Goal: Task Accomplishment & Management: Use online tool/utility

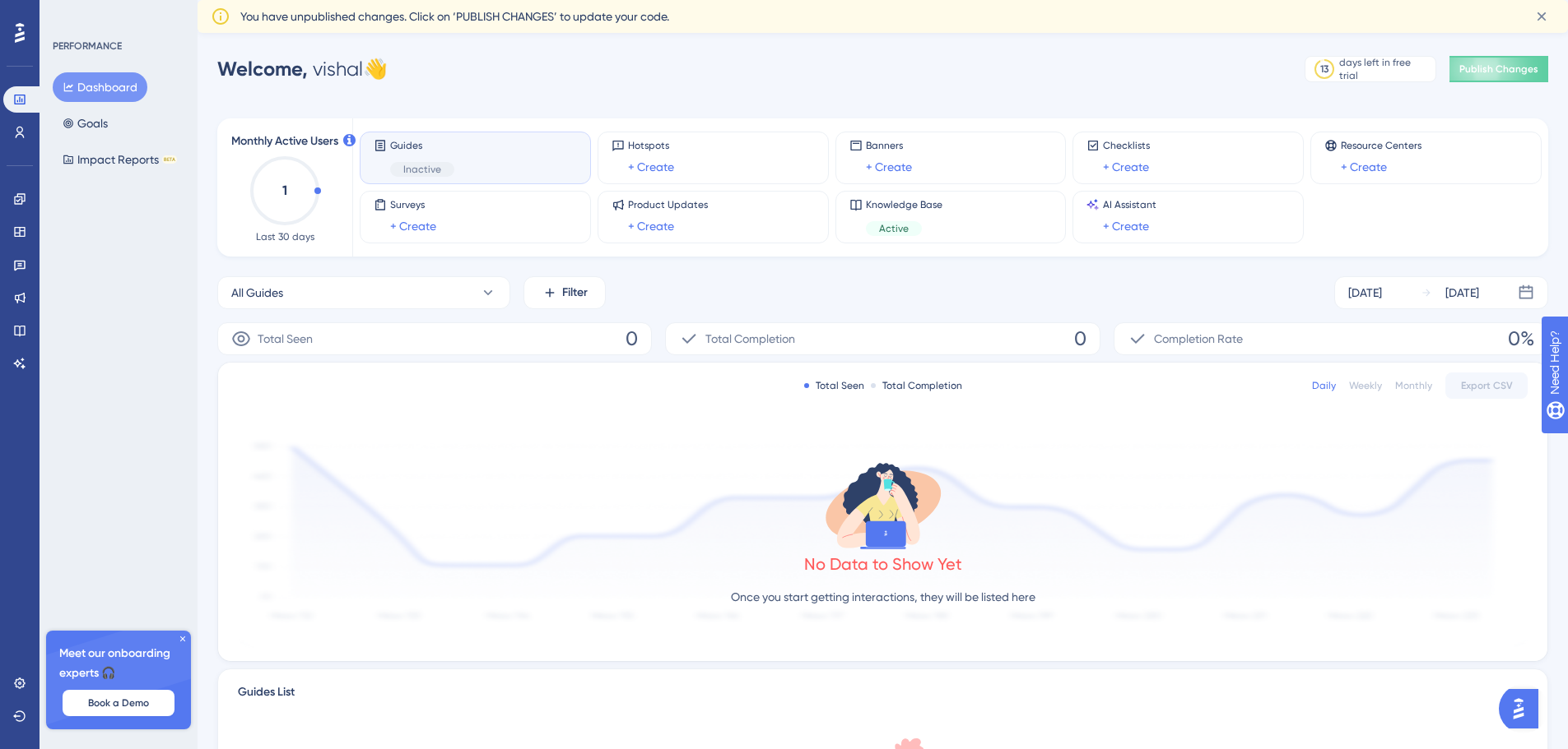
click at [436, 174] on span "Inactive" at bounding box center [422, 170] width 38 height 14
click at [394, 286] on button "All Guides" at bounding box center [363, 292] width 293 height 33
click at [448, 430] on span "Activate" at bounding box center [439, 426] width 41 height 14
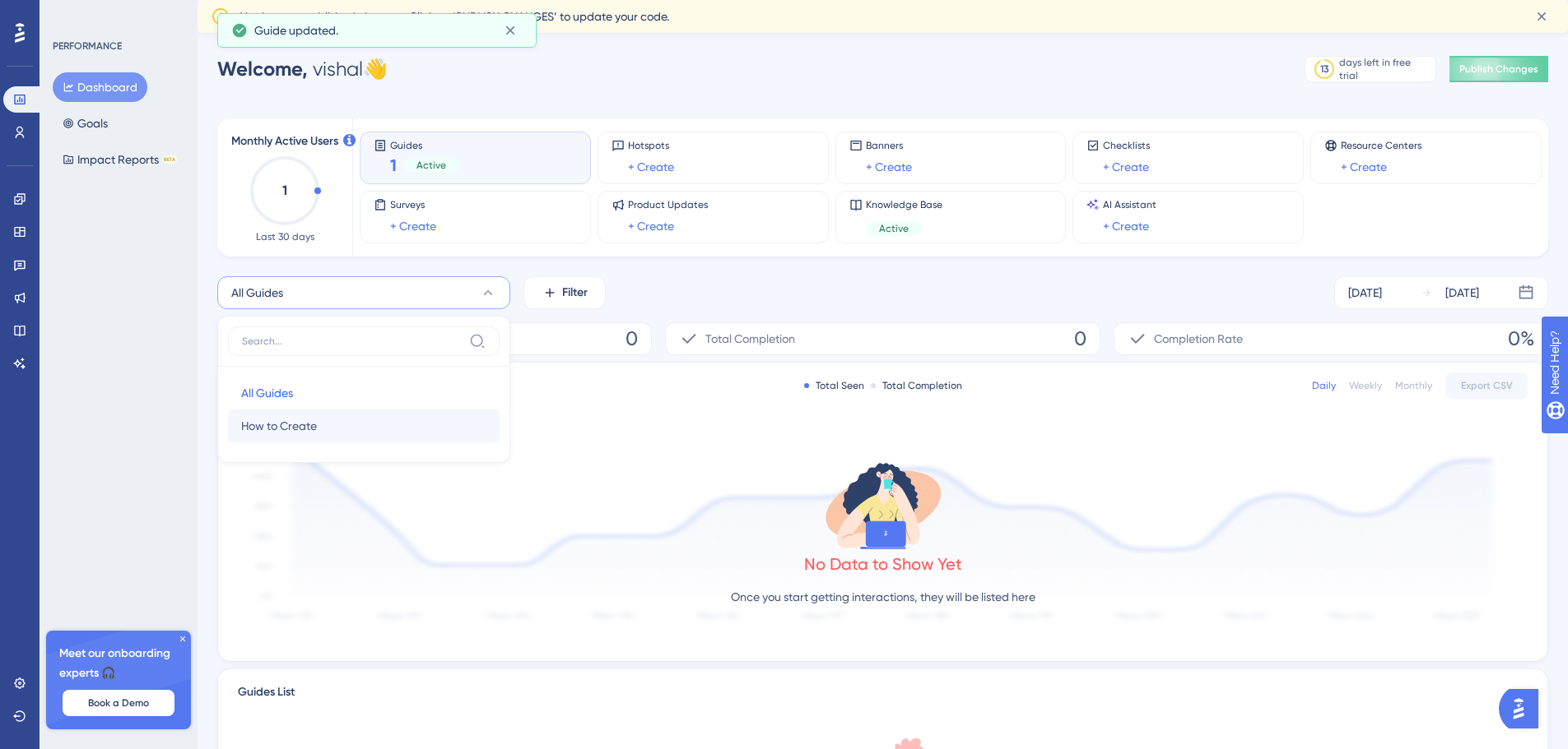
click at [438, 164] on span "Active" at bounding box center [431, 166] width 30 height 14
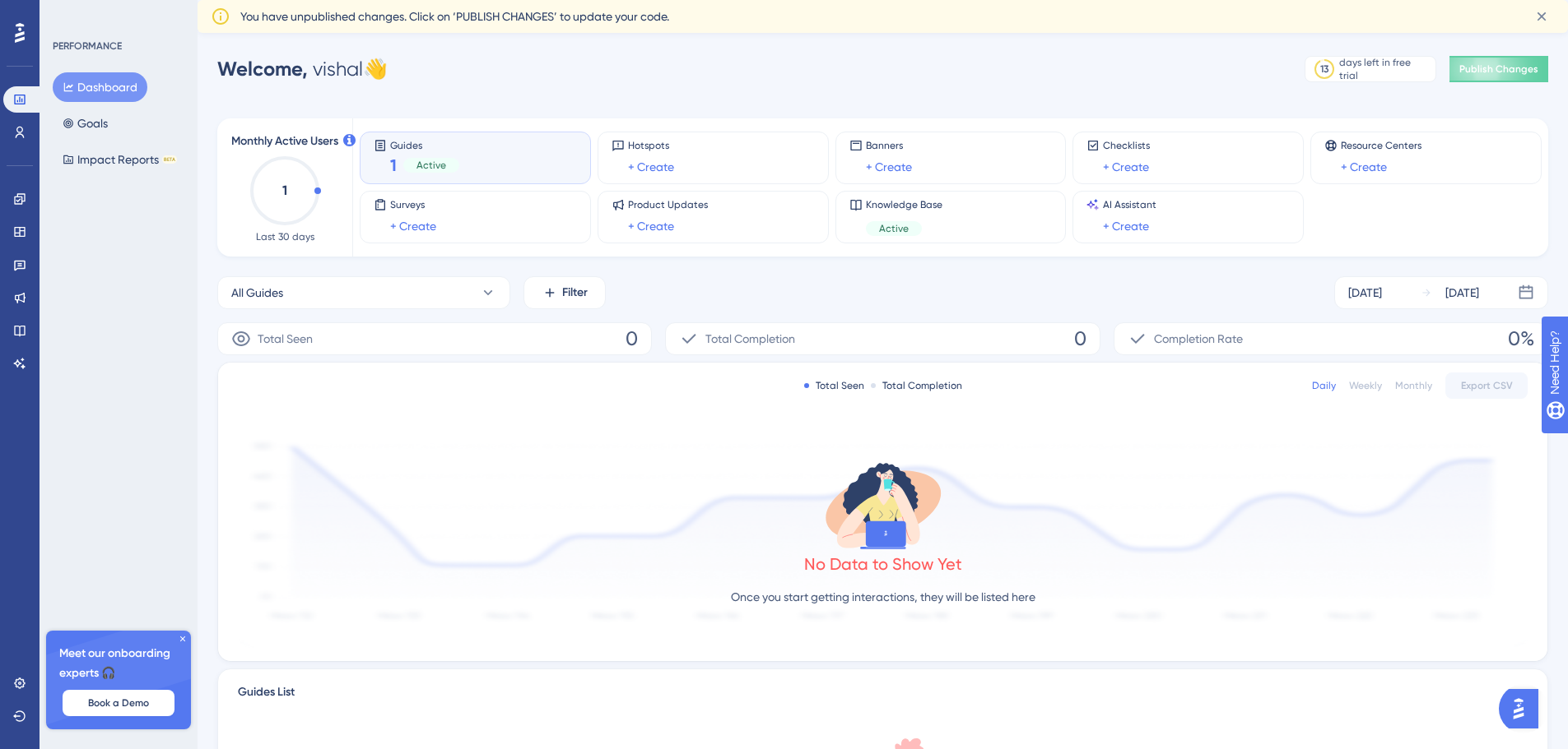
click at [394, 144] on span "Guides" at bounding box center [425, 145] width 69 height 12
click at [318, 188] on circle at bounding box center [285, 191] width 66 height 66
click at [427, 176] on div "1 Active" at bounding box center [425, 165] width 69 height 23
click at [186, 638] on icon at bounding box center [182, 639] width 10 height 10
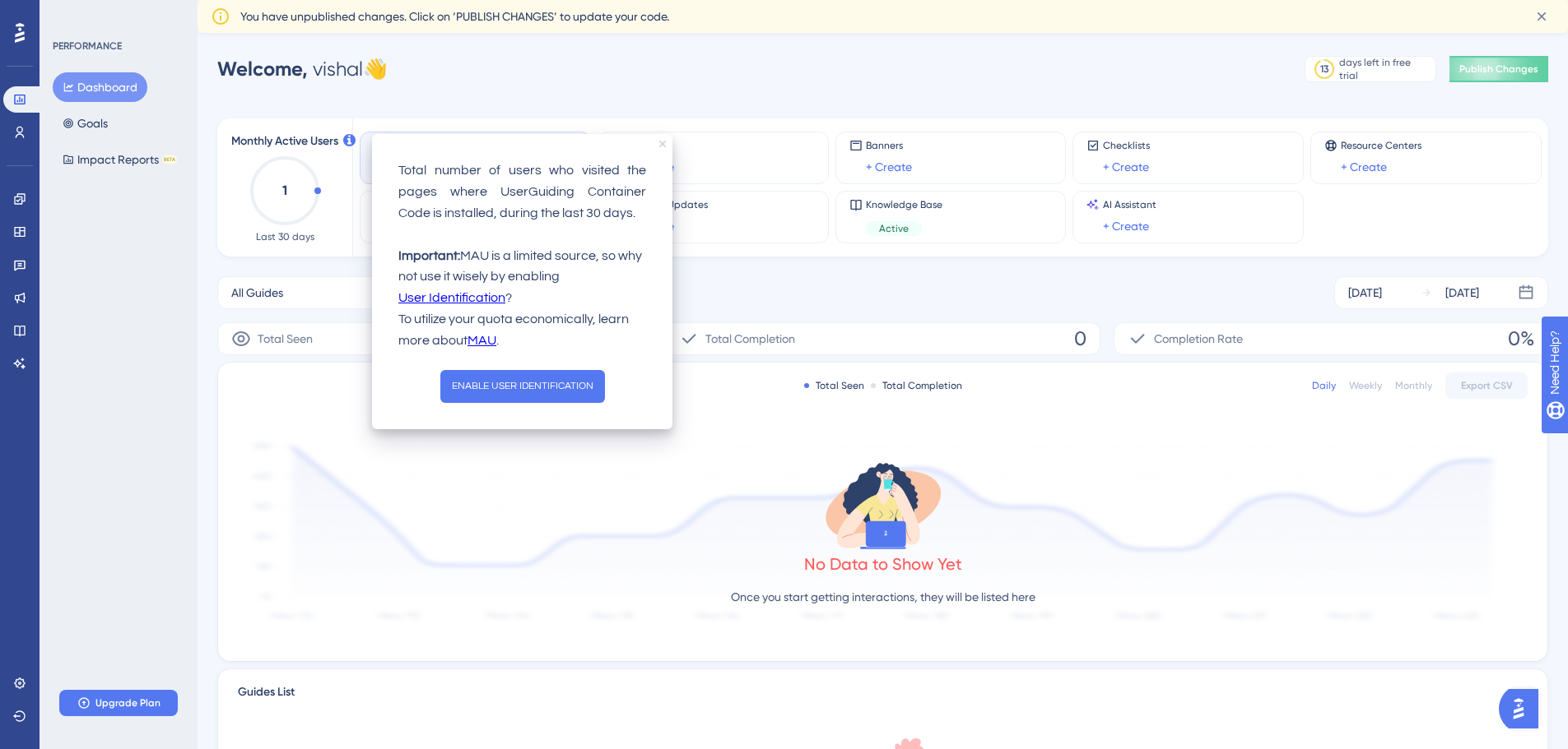
click at [664, 143] on icon "close tooltip" at bounding box center [662, 144] width 7 height 7
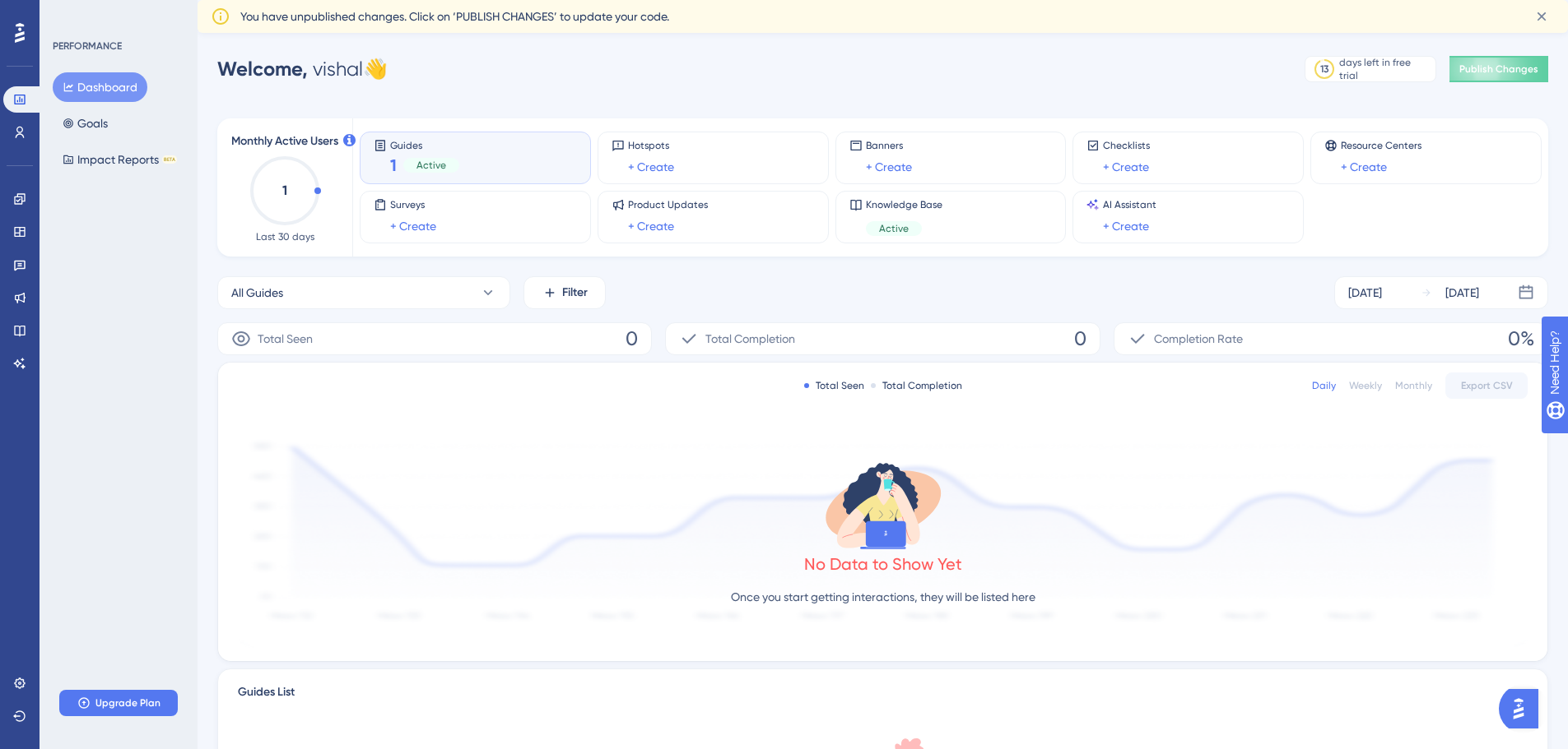
click at [413, 168] on div "Active" at bounding box center [431, 166] width 56 height 15
click at [388, 150] on div "Guides 1 Active" at bounding box center [475, 158] width 204 height 38
click at [377, 145] on icon at bounding box center [380, 146] width 14 height 14
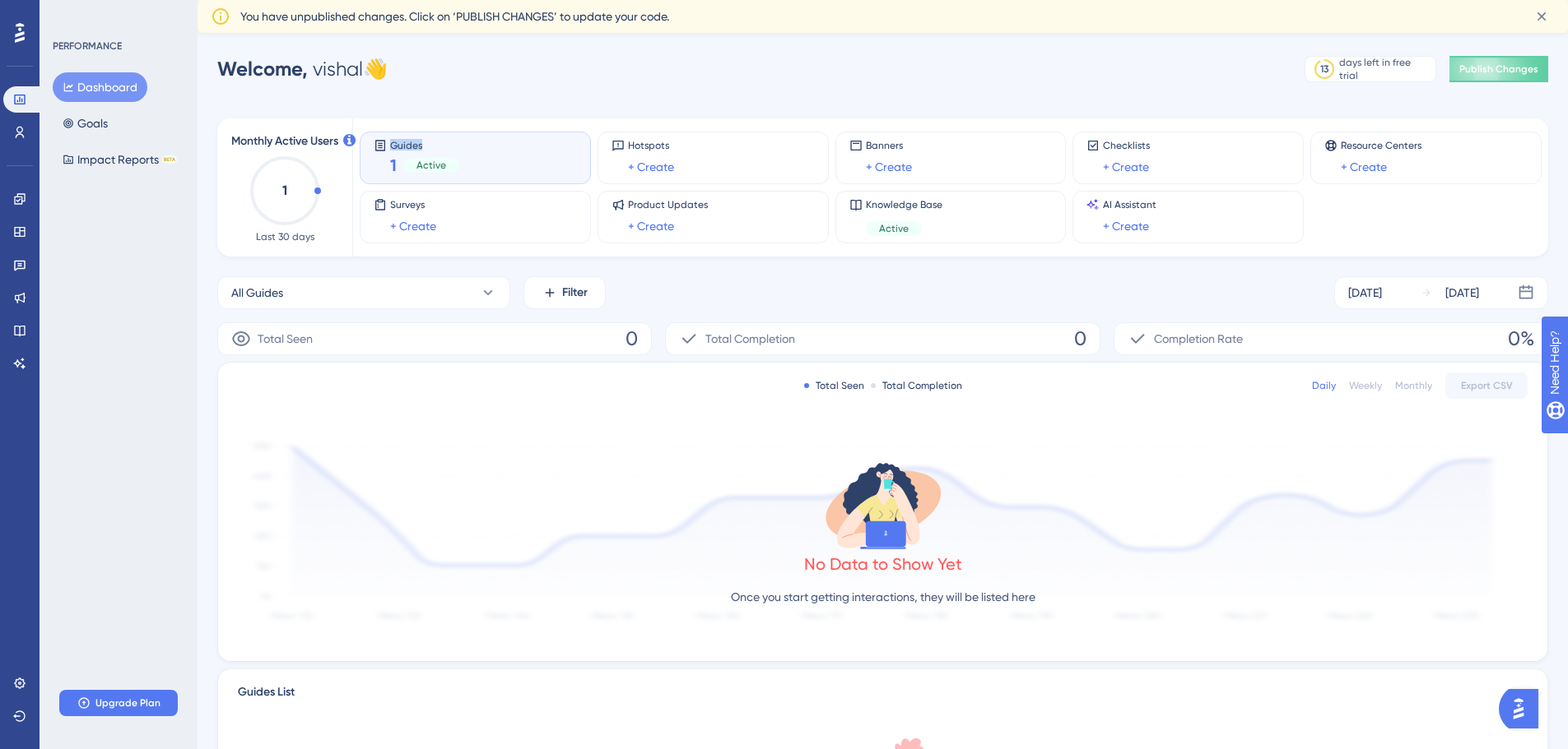
click at [377, 145] on icon at bounding box center [380, 146] width 14 height 14
click at [418, 154] on div "1 Active" at bounding box center [425, 165] width 69 height 23
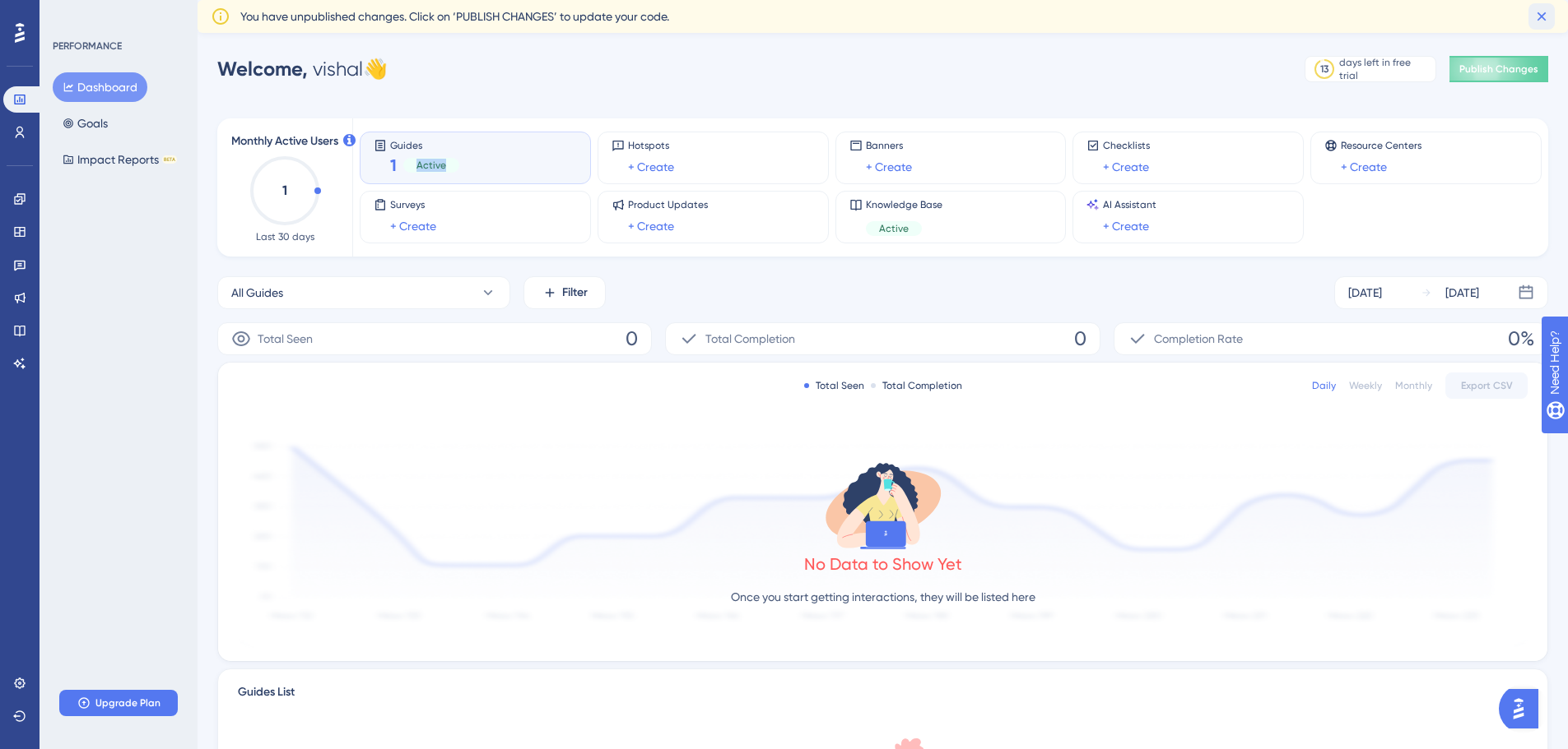
click at [1549, 14] on icon at bounding box center [1541, 16] width 16 height 16
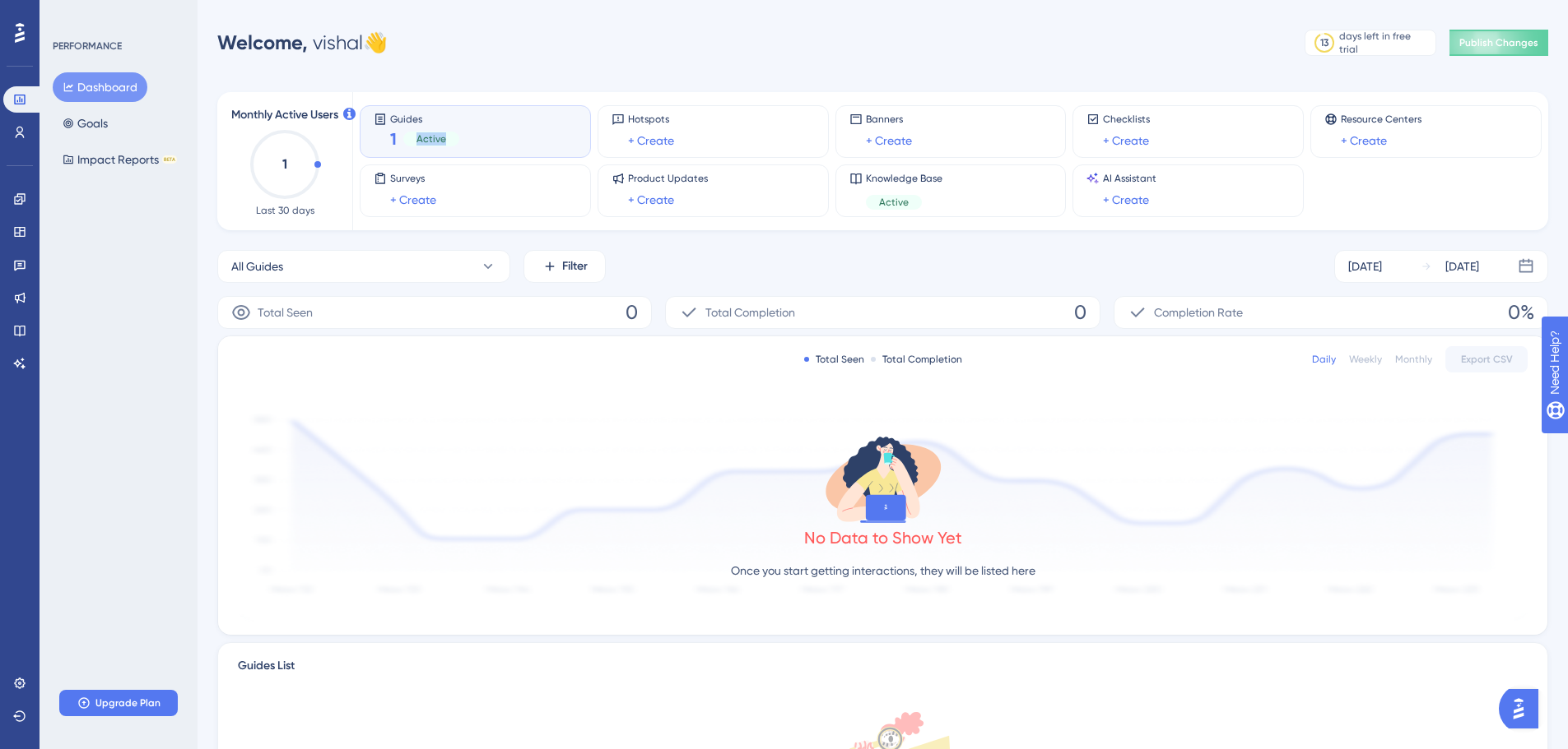
drag, startPoint x: 497, startPoint y: 138, endPoint x: 434, endPoint y: 137, distance: 63.0
click at [434, 137] on span "Active" at bounding box center [431, 139] width 30 height 14
click at [444, 264] on button "All Guides" at bounding box center [363, 266] width 293 height 33
click at [258, 366] on span "All Guides" at bounding box center [266, 366] width 52 height 19
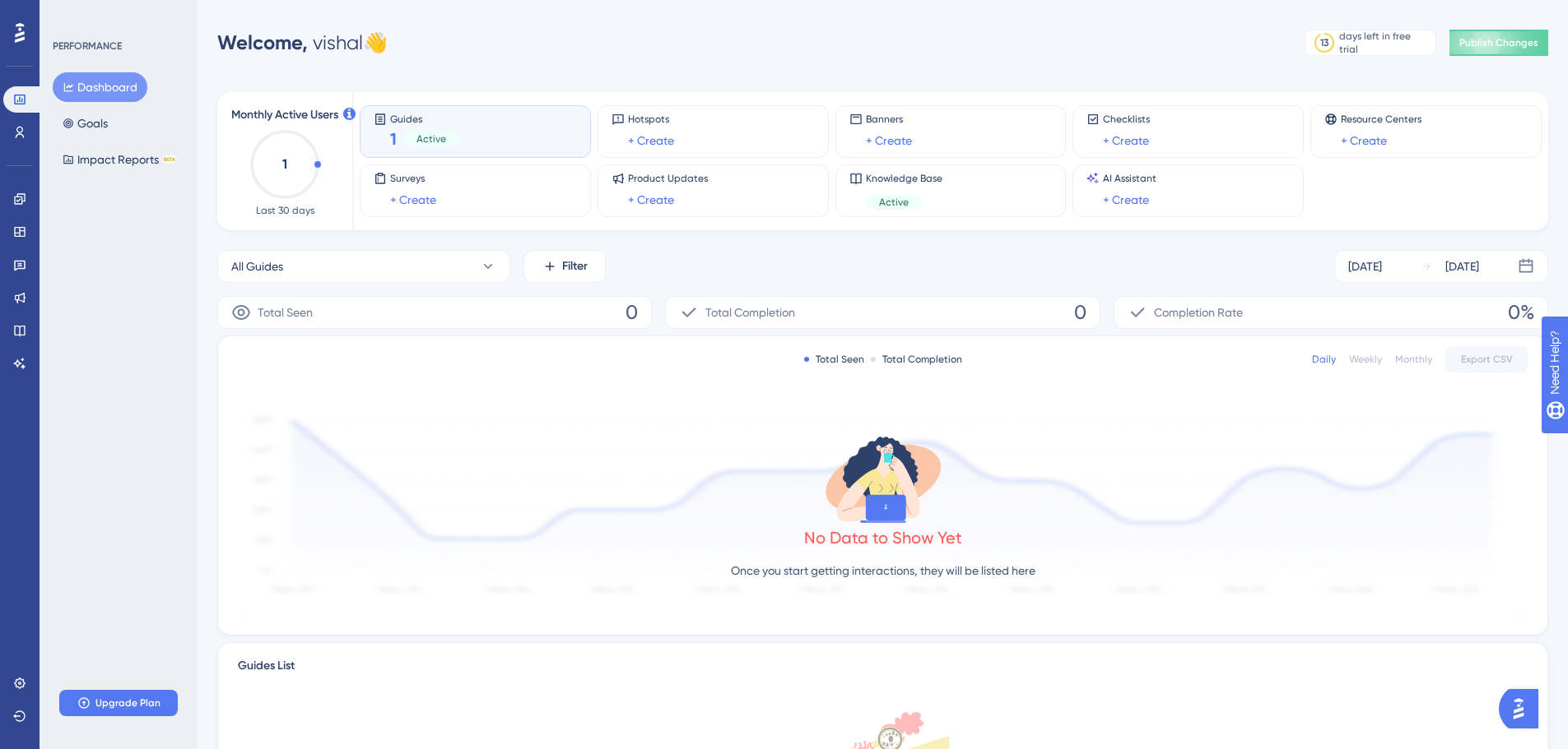
click at [395, 135] on span "1" at bounding box center [394, 138] width 7 height 23
click at [93, 84] on button "Dashboard" at bounding box center [100, 87] width 95 height 30
click at [640, 138] on link "+ Create" at bounding box center [651, 140] width 46 height 19
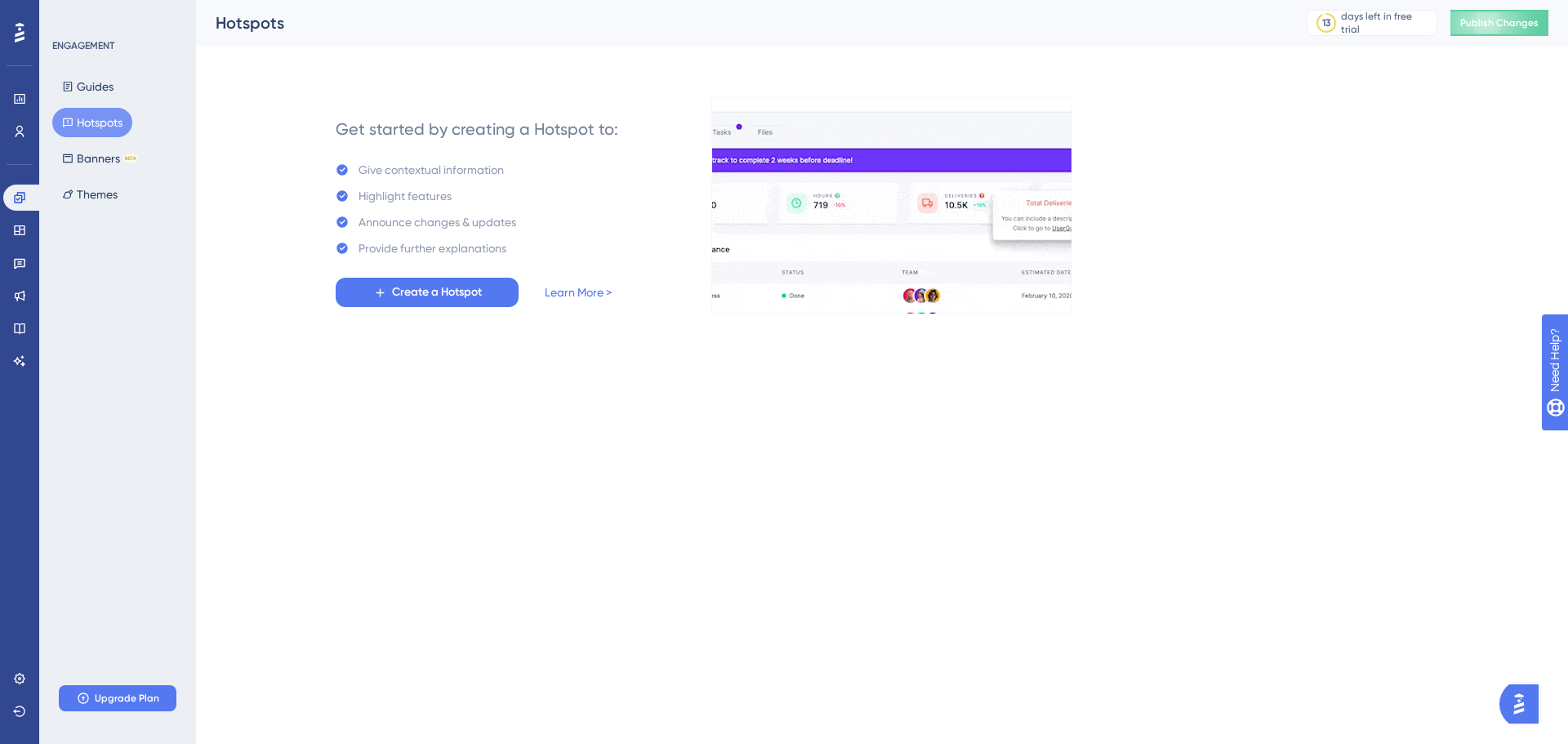
click at [93, 120] on button "Hotspots" at bounding box center [91, 122] width 80 height 29
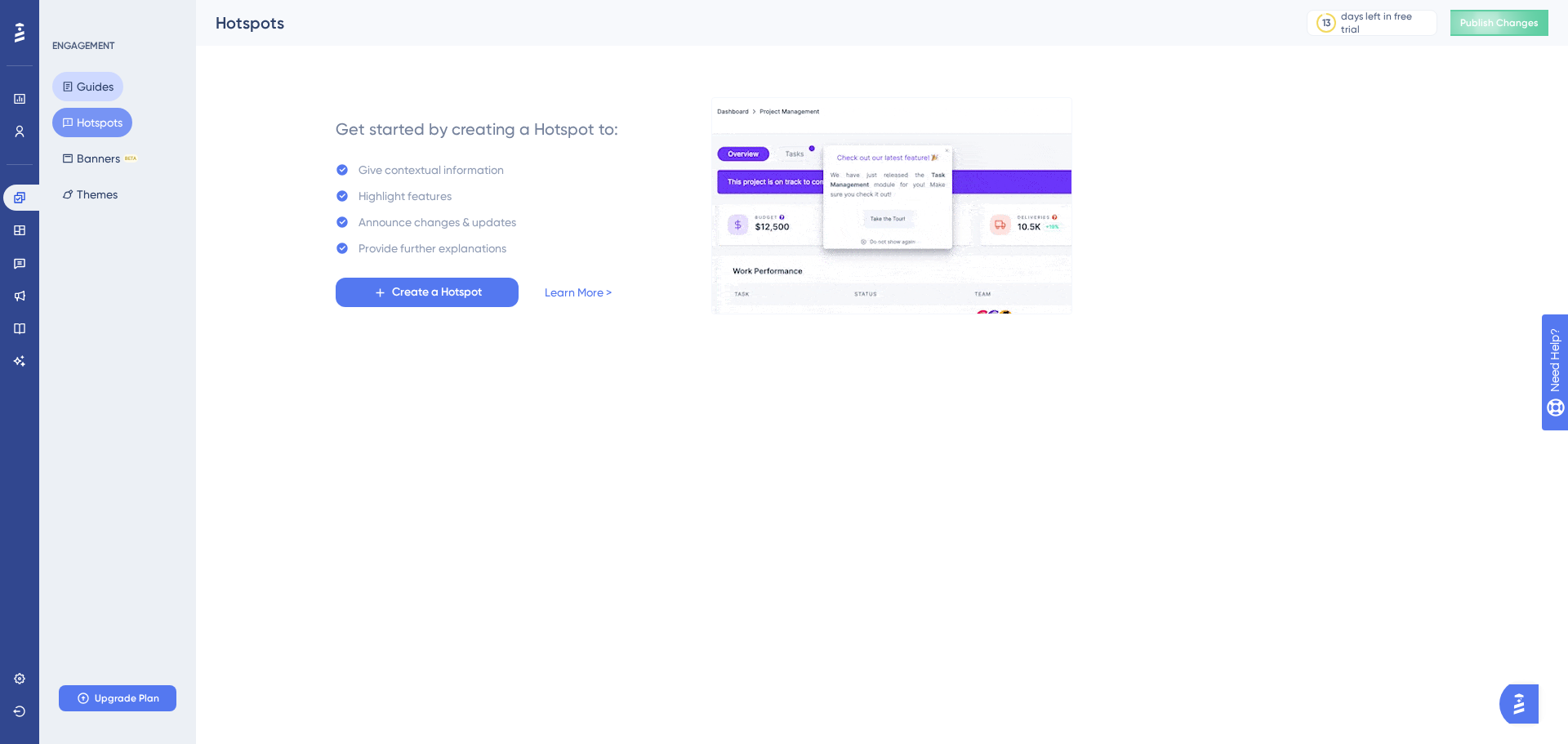
click at [91, 97] on button "Guides" at bounding box center [87, 86] width 71 height 29
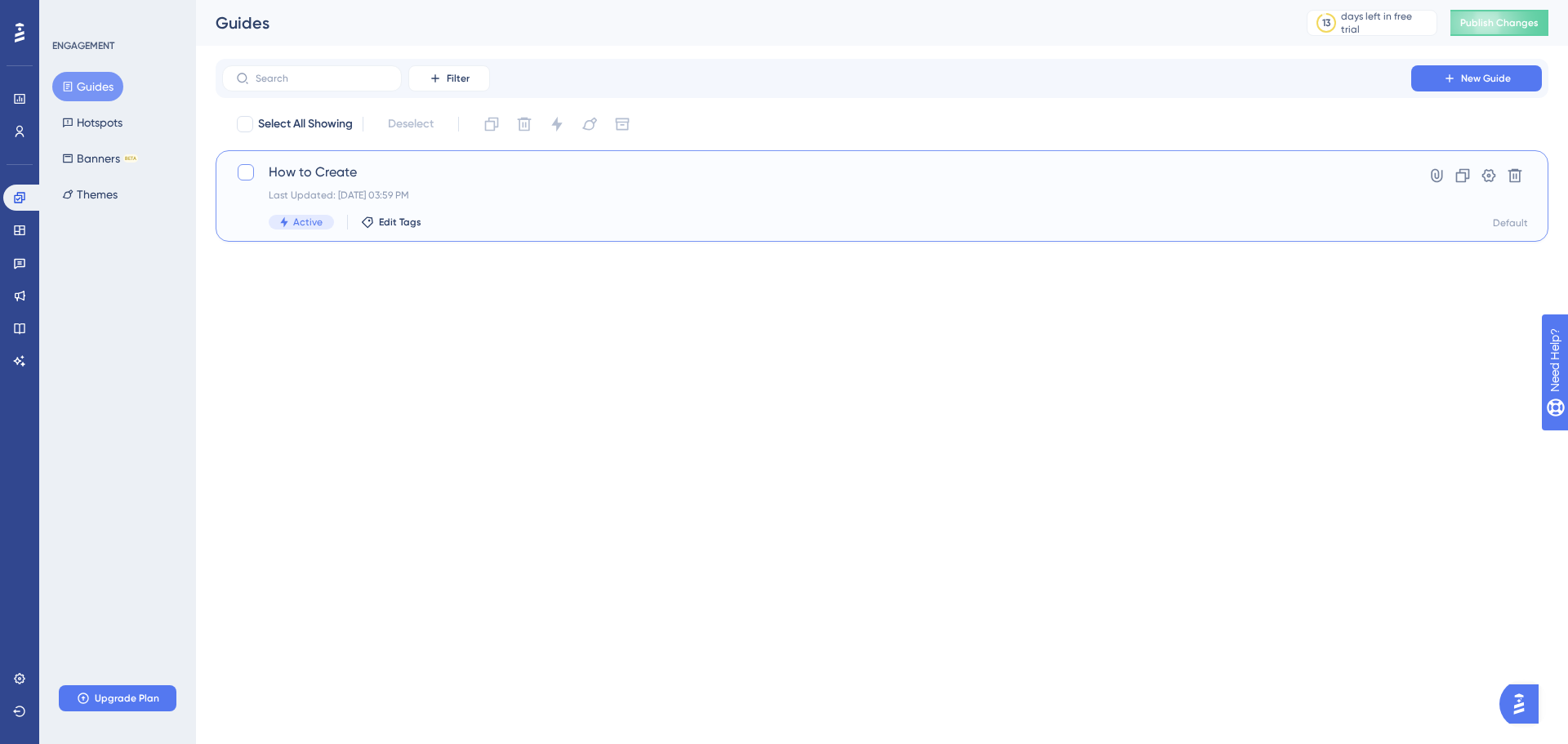
click at [245, 177] on div at bounding box center [245, 172] width 16 height 16
checkbox input "true"
click at [1494, 81] on span "New Guide" at bounding box center [1486, 79] width 49 height 13
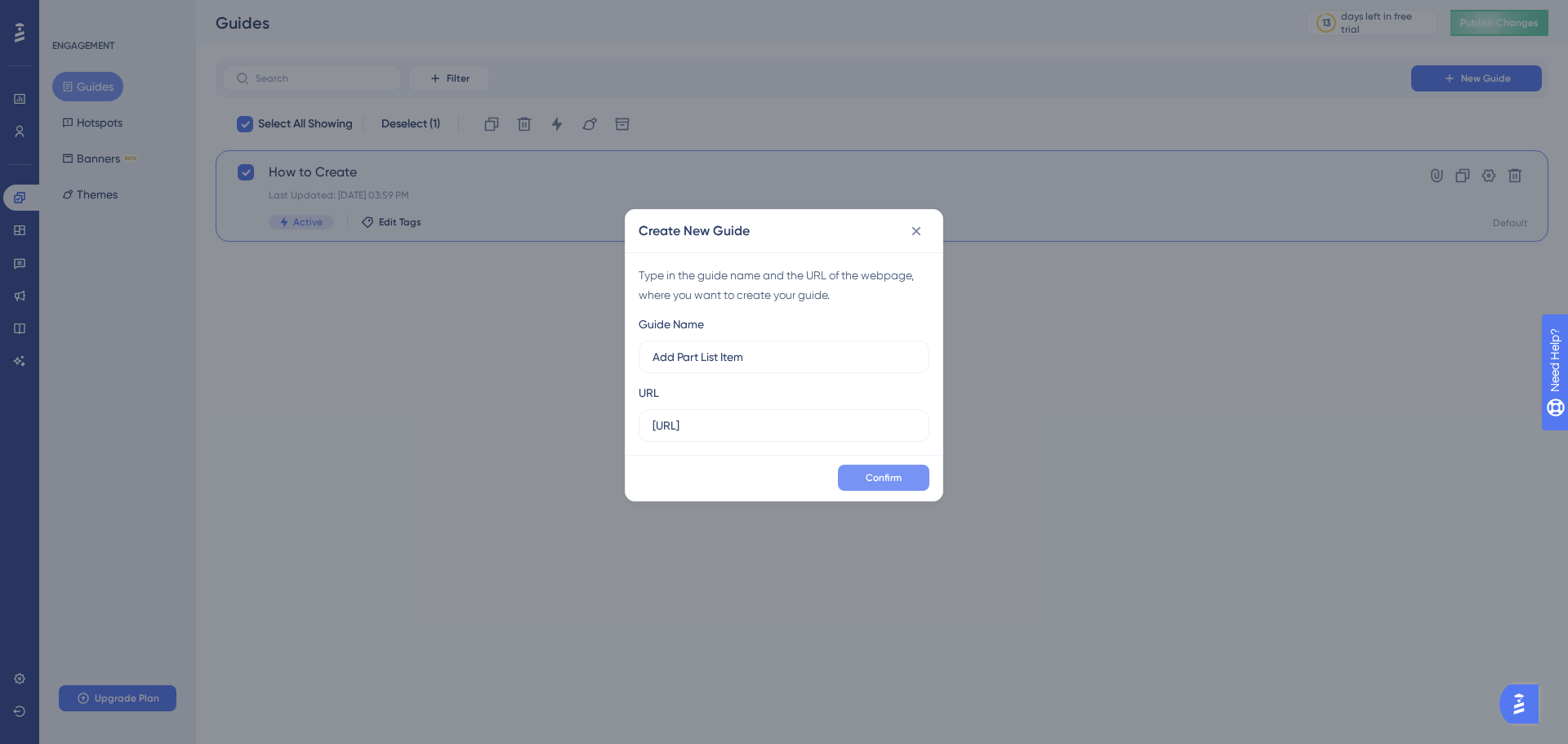
type input "Add Part List Item"
click at [896, 480] on span "Confirm" at bounding box center [884, 478] width 36 height 13
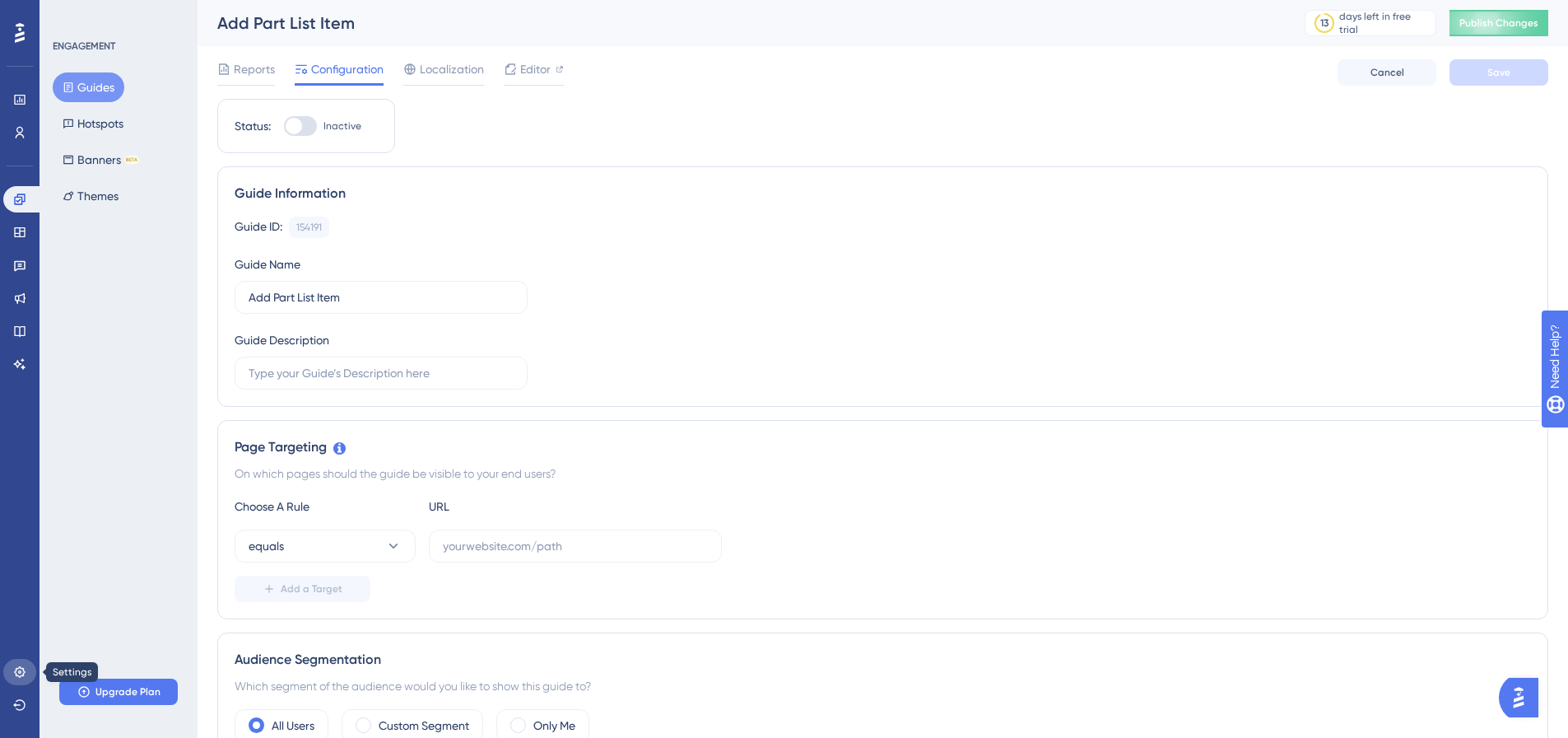
click at [16, 668] on icon at bounding box center [20, 672] width 14 height 14
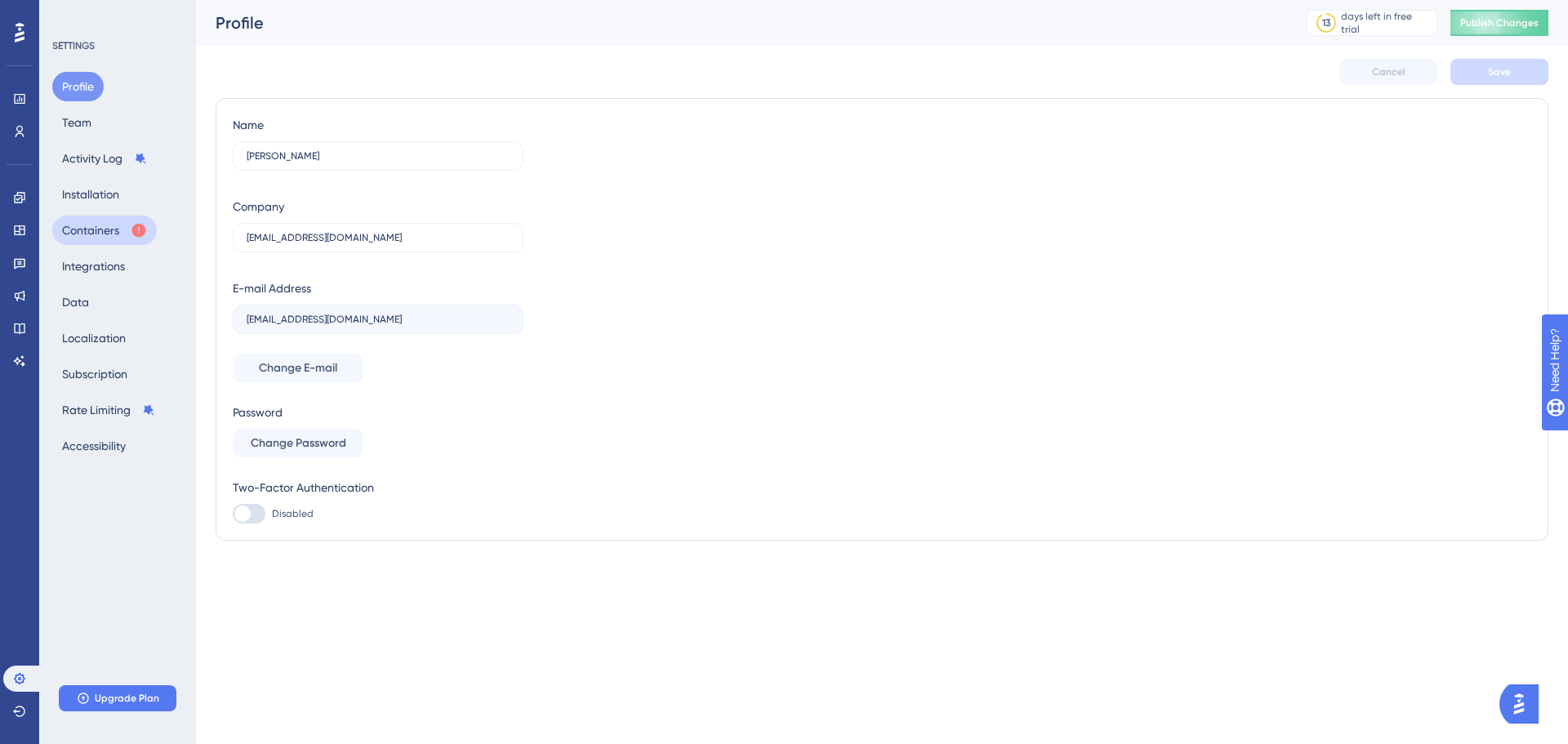
click at [98, 232] on button "Containers" at bounding box center [104, 230] width 105 height 29
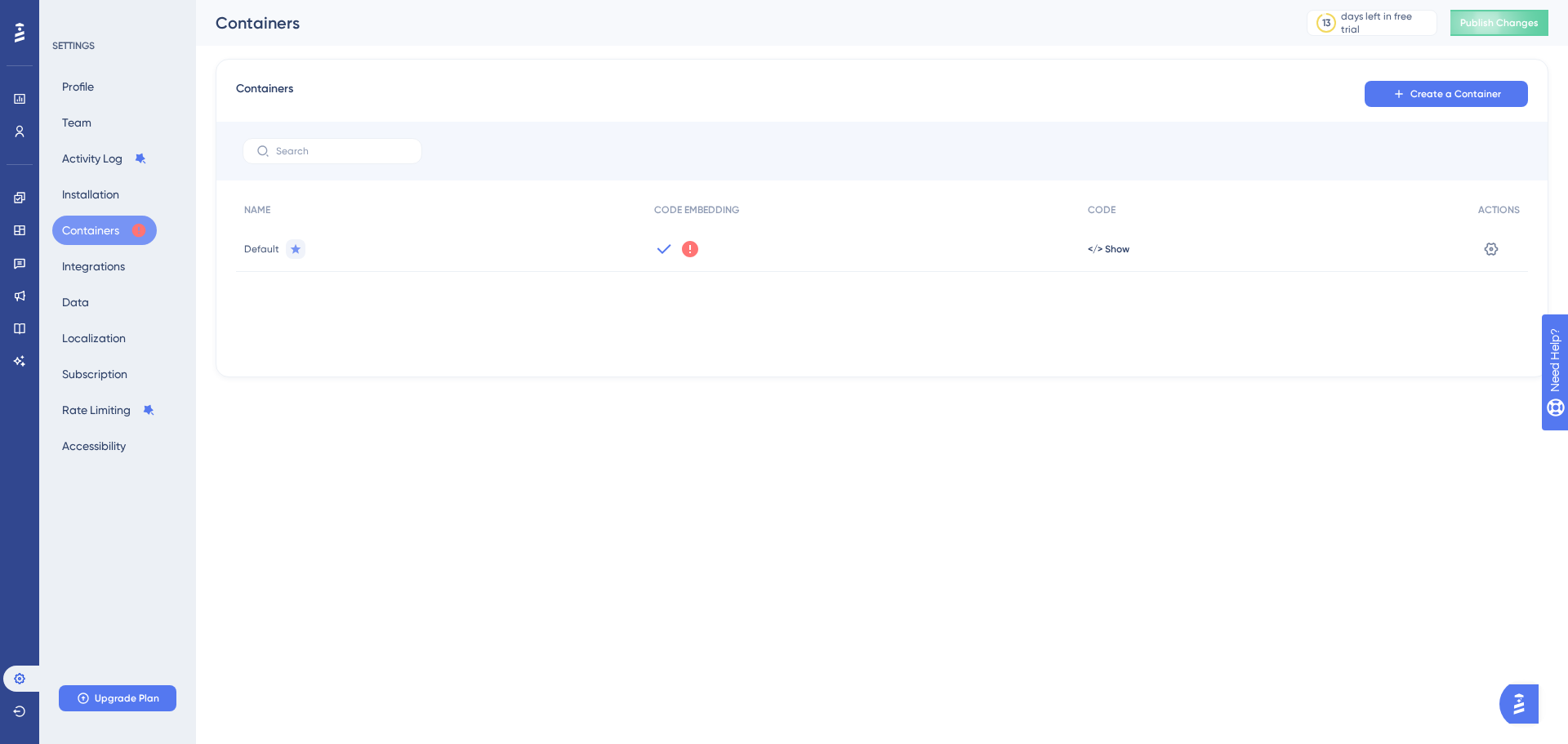
click at [685, 245] on icon at bounding box center [689, 248] width 16 height 16
click at [807, 309] on span "Got It" at bounding box center [797, 315] width 26 height 13
click at [1117, 247] on span "</> Show" at bounding box center [1109, 249] width 42 height 13
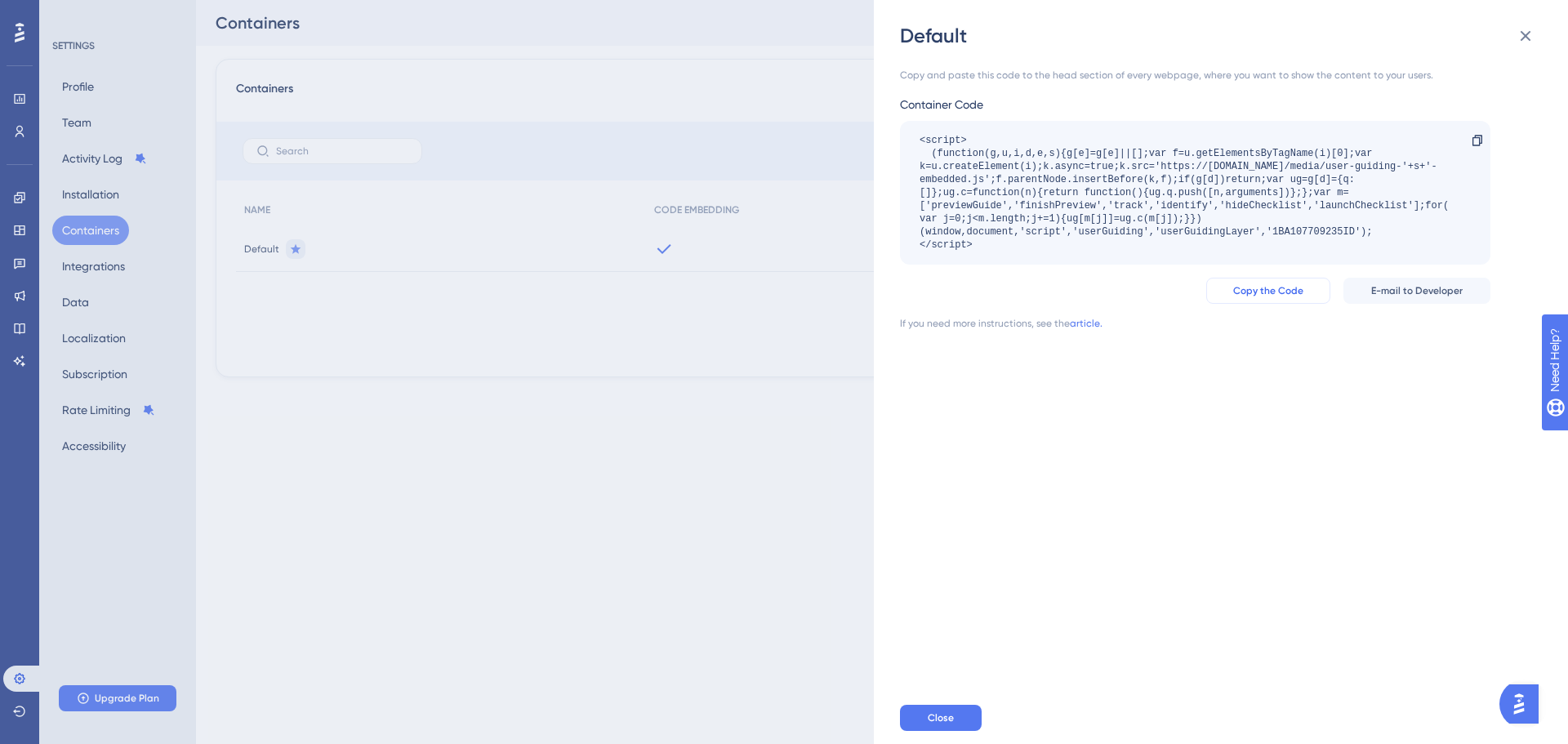
click at [1272, 292] on span "Copy the Code" at bounding box center [1269, 291] width 70 height 13
click at [948, 718] on span "Close" at bounding box center [941, 718] width 26 height 13
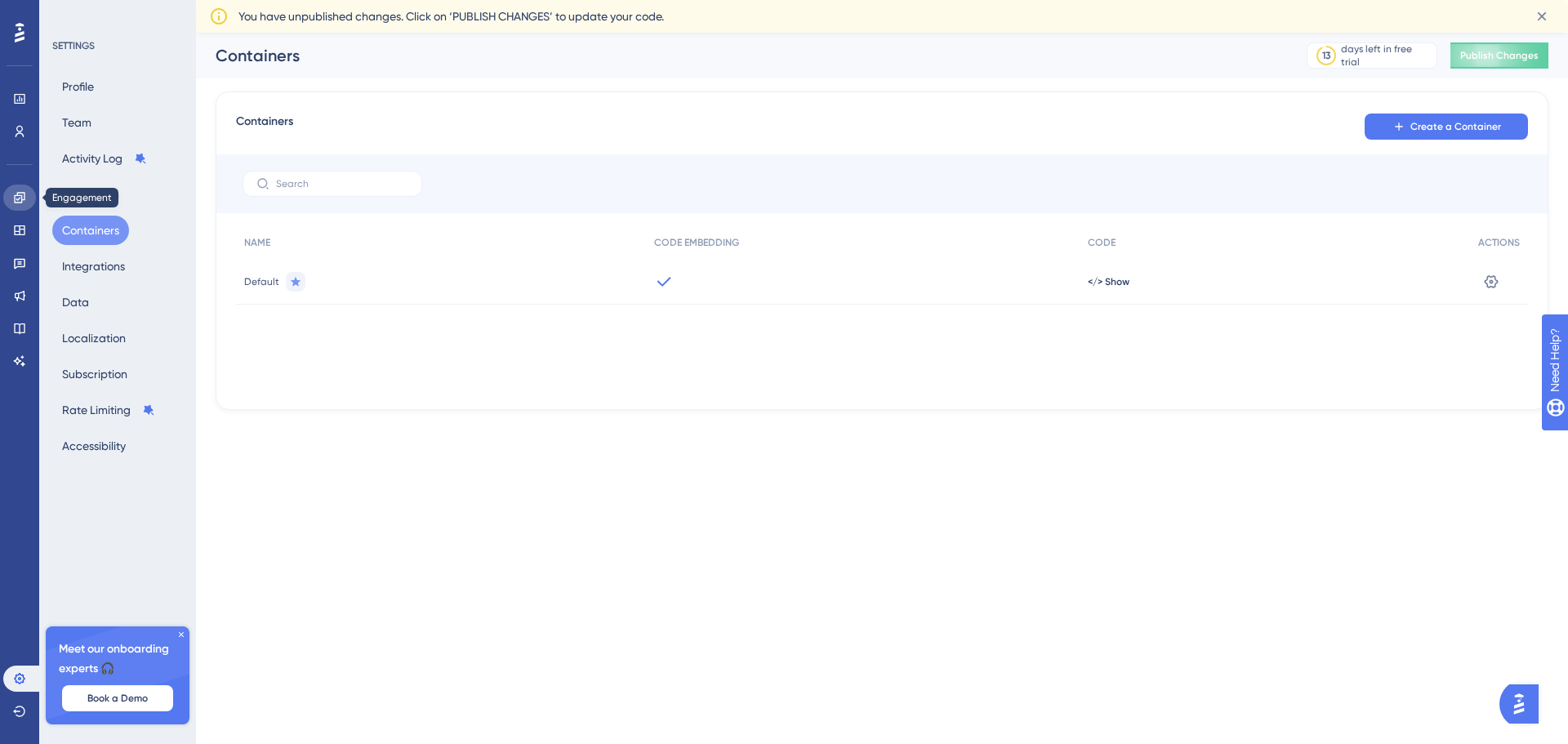
click at [15, 191] on icon at bounding box center [20, 198] width 13 height 13
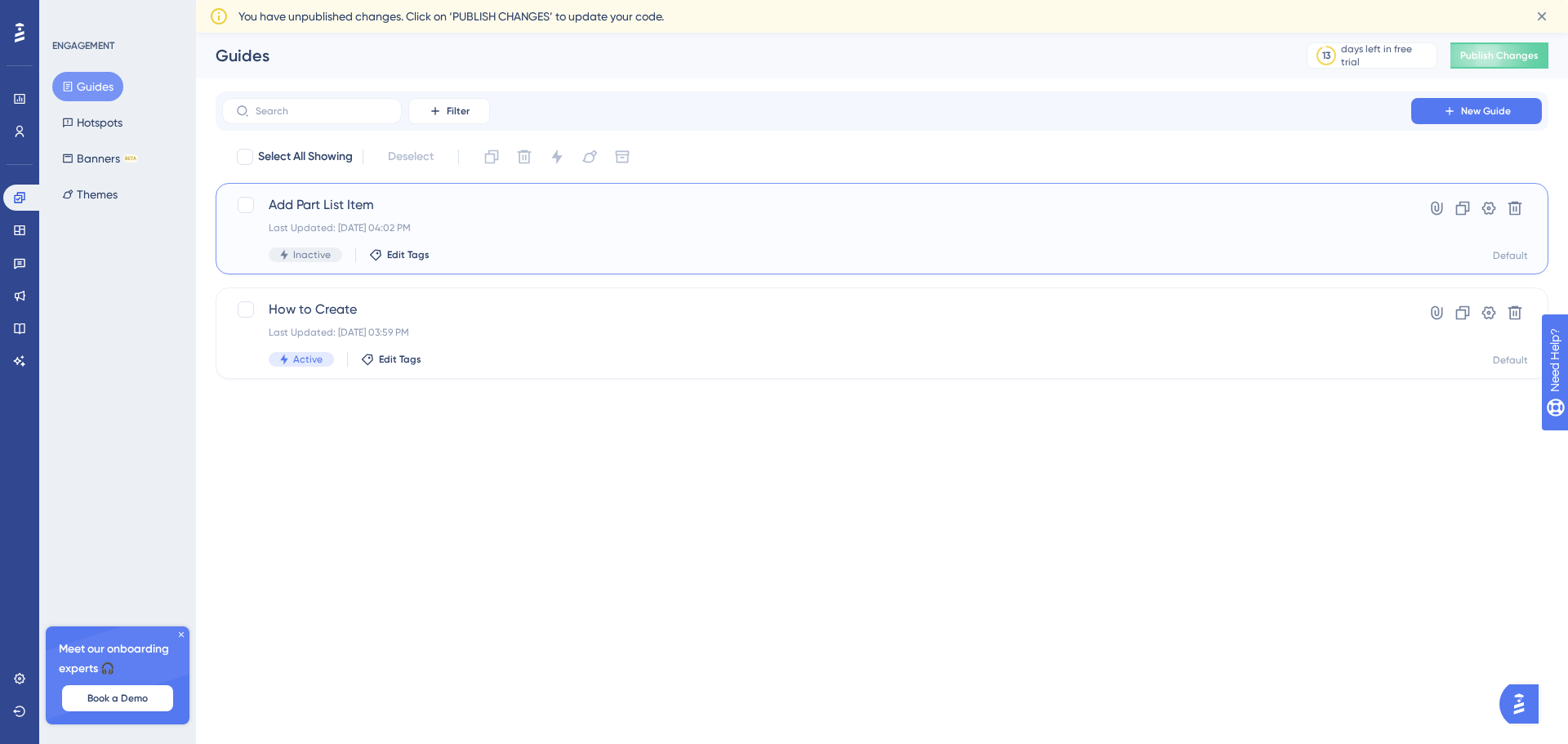
click at [341, 204] on span "Add Part List Item" at bounding box center [816, 205] width 1096 height 19
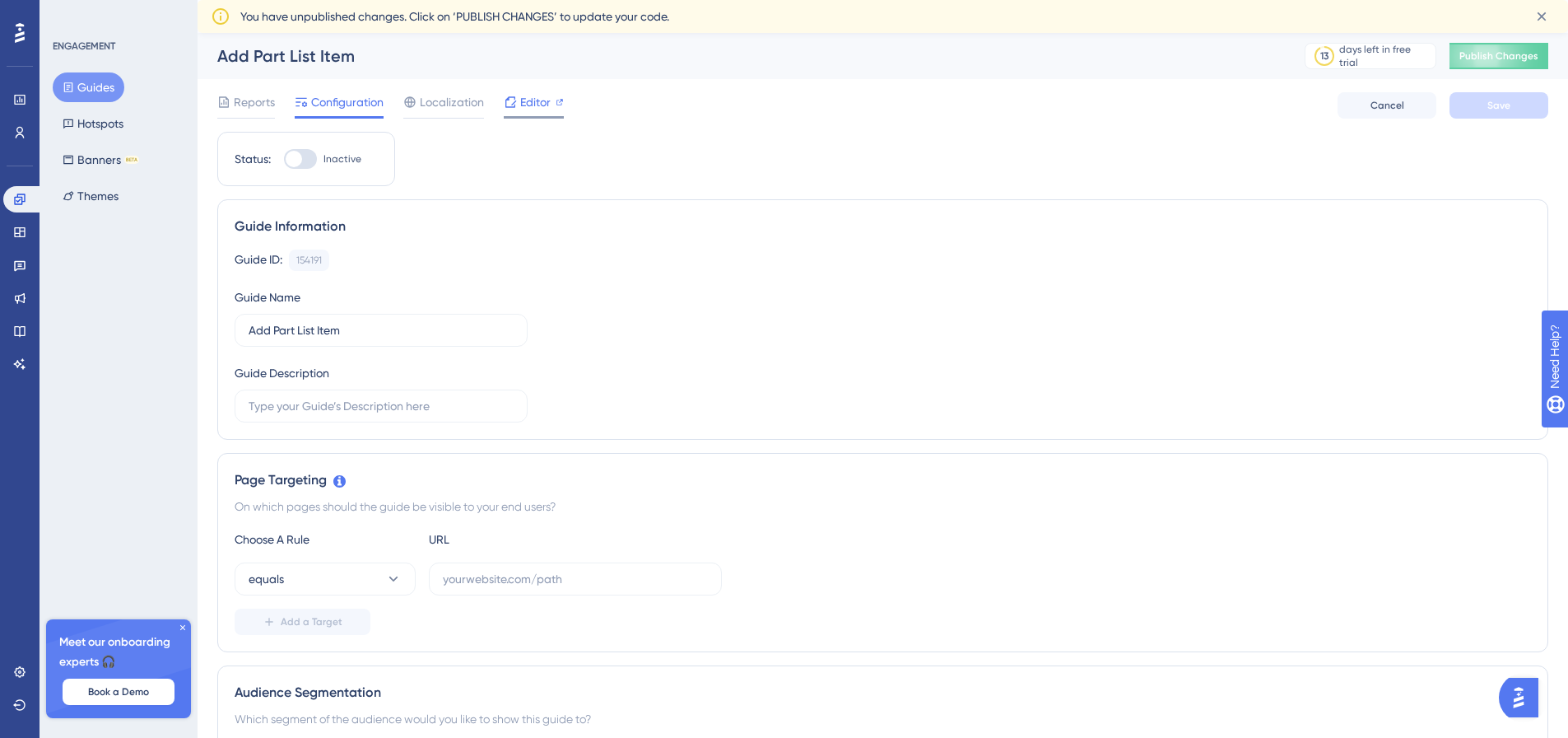
click at [526, 106] on span "Editor" at bounding box center [536, 101] width 30 height 19
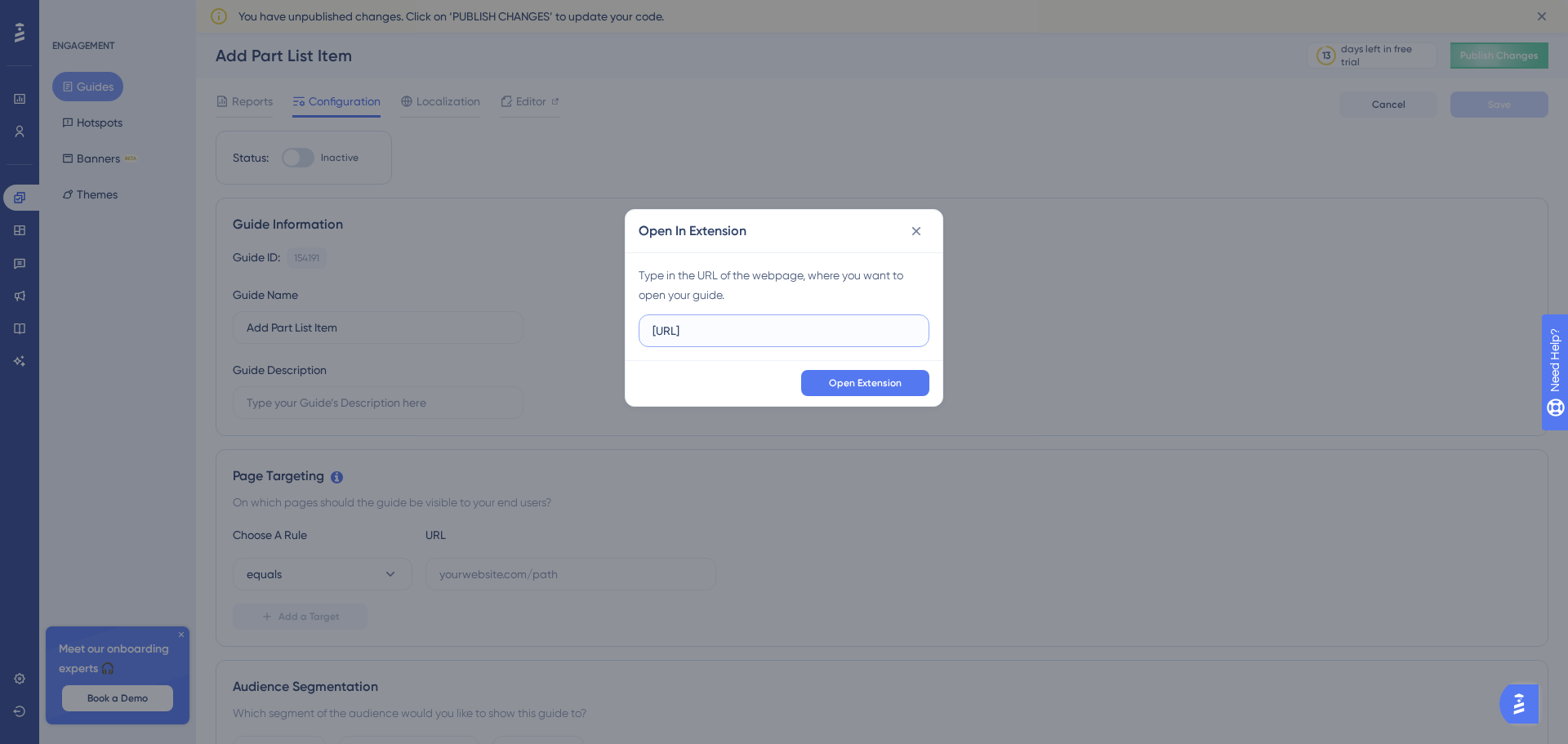
drag, startPoint x: 776, startPoint y: 324, endPoint x: 546, endPoint y: 329, distance: 230.1
click at [546, 329] on div "Open In Extension Type in the URL of the webpage, where you want to open your g…" at bounding box center [784, 372] width 1568 height 744
paste input "/jde/E1Menu.maf?jdemafjasFrom=SessionTimeout&RENDER_MAFLET=E1Menu&jdeLoginActio…"
type input "http://smcjas23:82/jde/E1Menu.maf?jdemafjasFrom=SessionTimeout&RENDER_MAFLET=E1…"
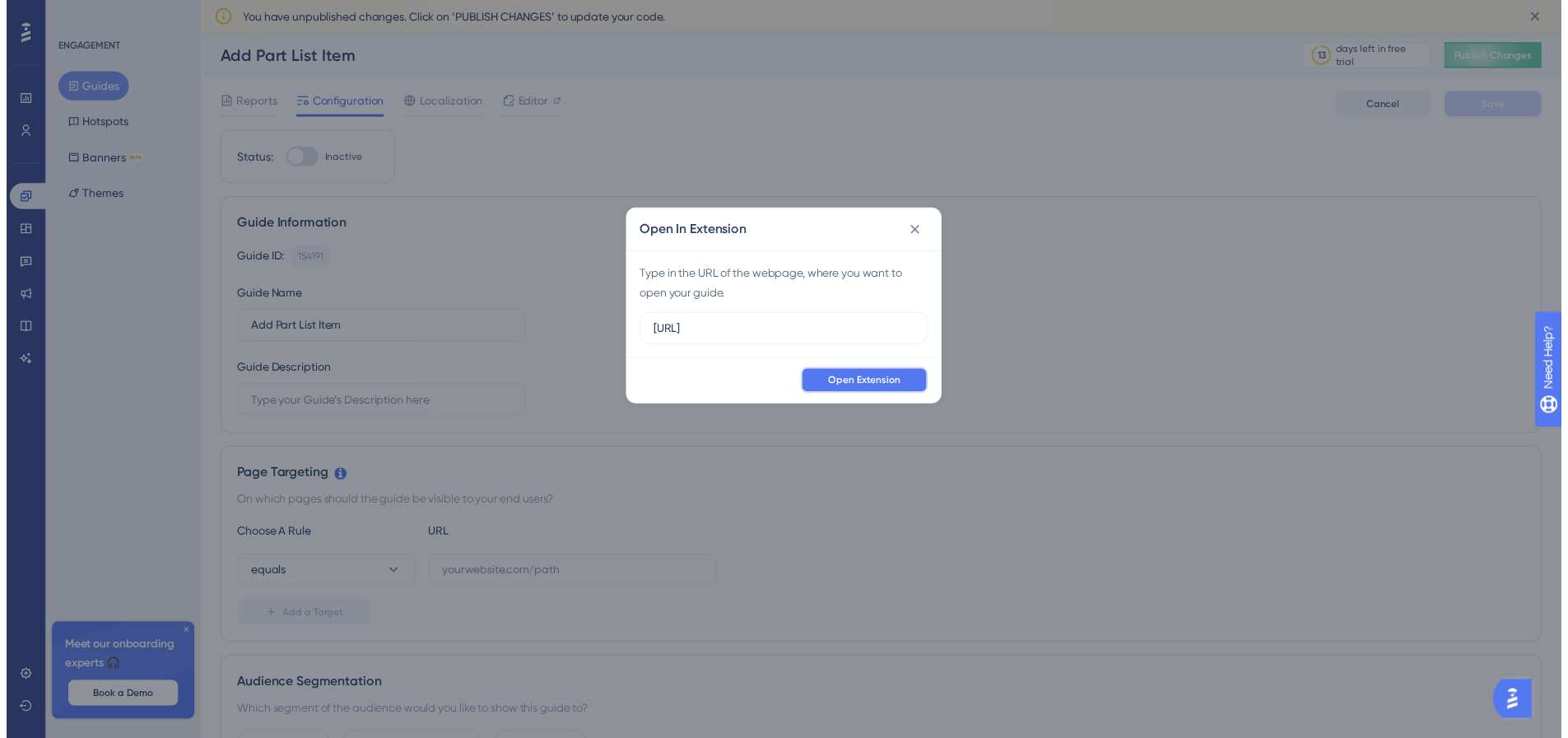
scroll to position [0, 0]
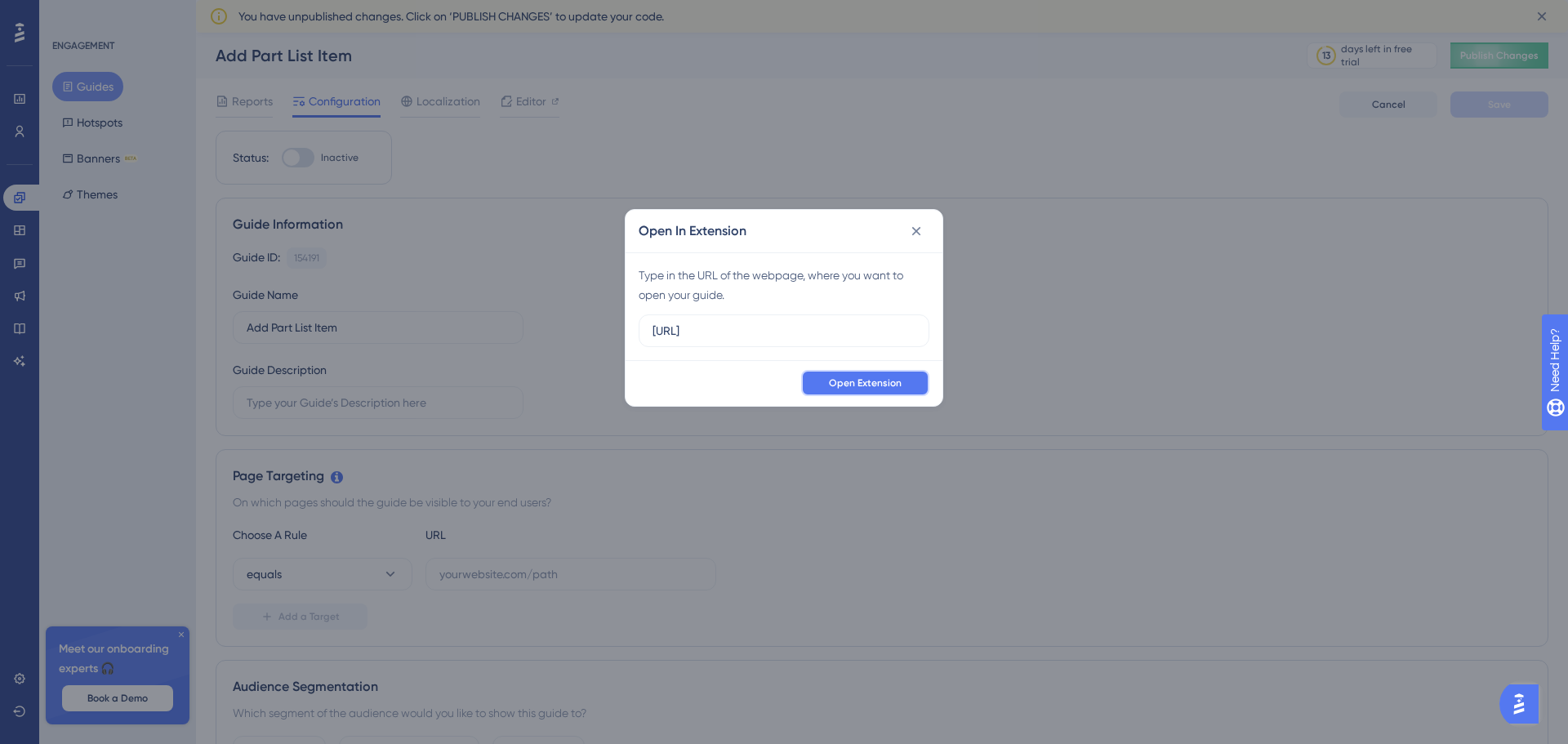
click at [885, 385] on span "Open Extension" at bounding box center [865, 383] width 73 height 13
click at [918, 230] on icon at bounding box center [916, 231] width 9 height 9
